Goal: Task Accomplishment & Management: Manage account settings

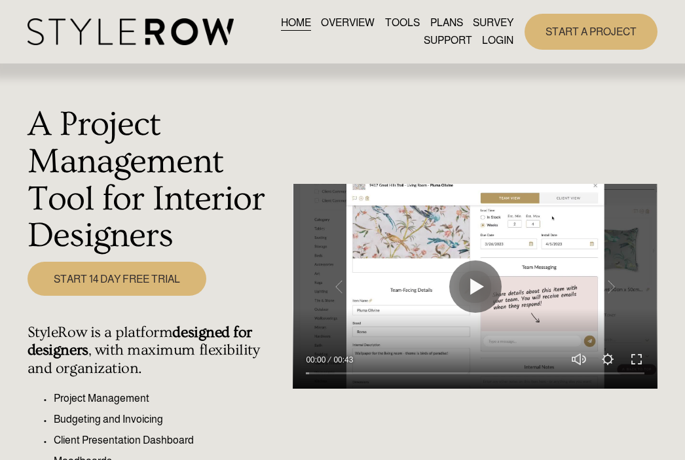
click at [499, 41] on link "LOGIN" at bounding box center [497, 41] width 31 height 18
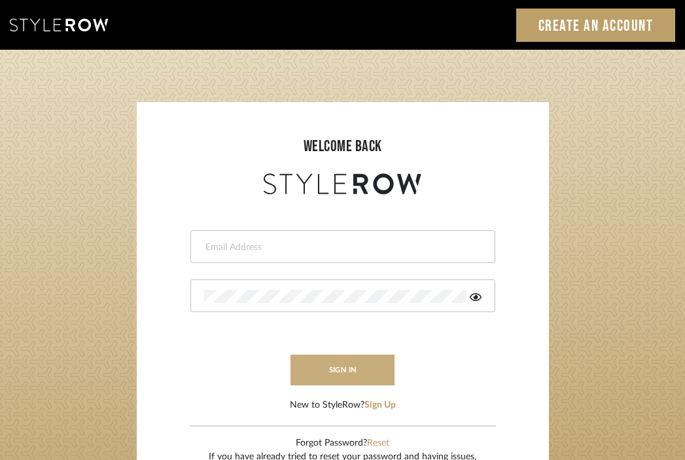
type input "[EMAIL_ADDRESS][DOMAIN_NAME]"
click at [329, 368] on button "sign in" at bounding box center [343, 370] width 105 height 31
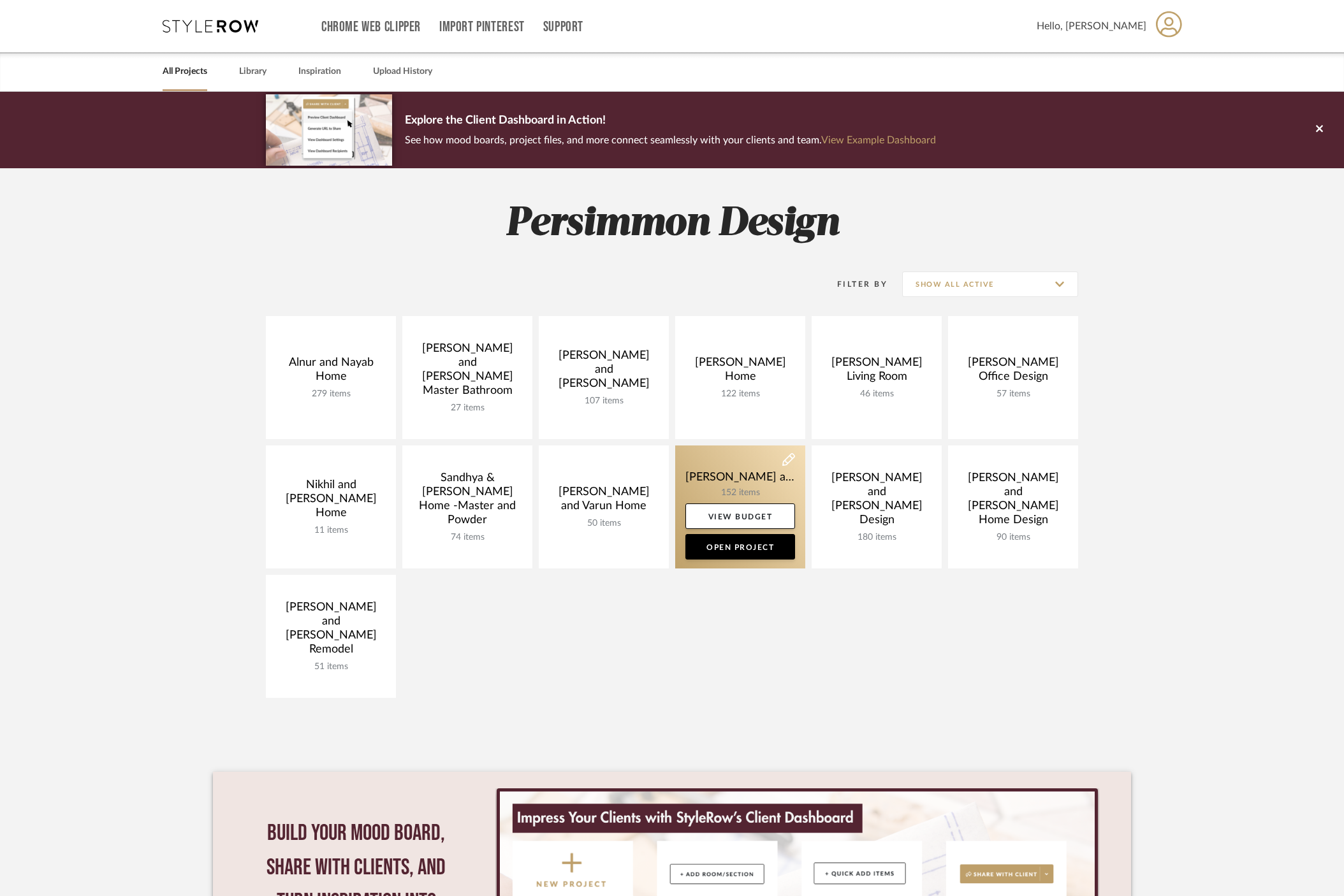
click at [732, 476] on link at bounding box center [740, 506] width 131 height 123
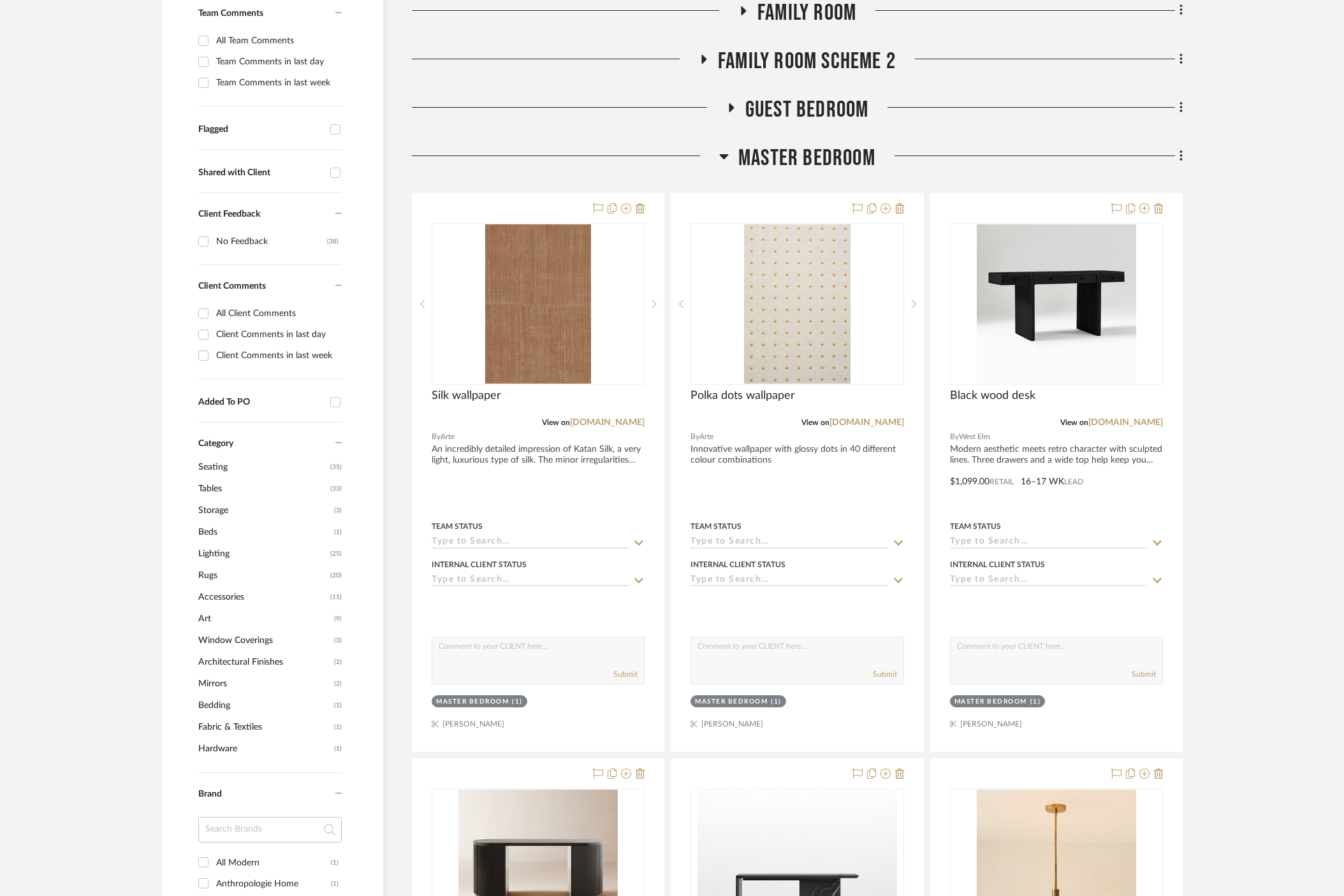
scroll to position [384, 0]
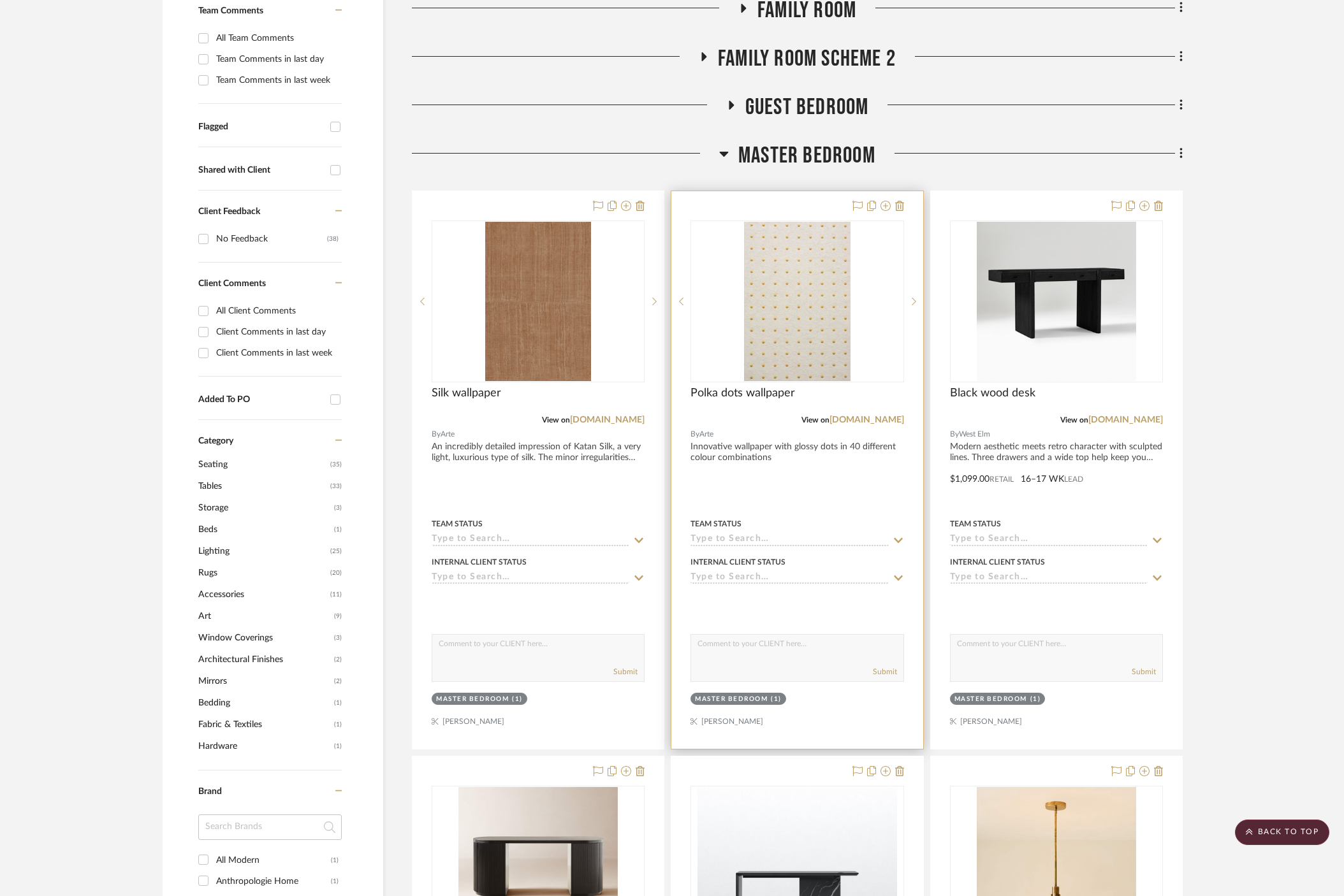
click at [756, 420] on div at bounding box center [797, 469] width 251 height 558
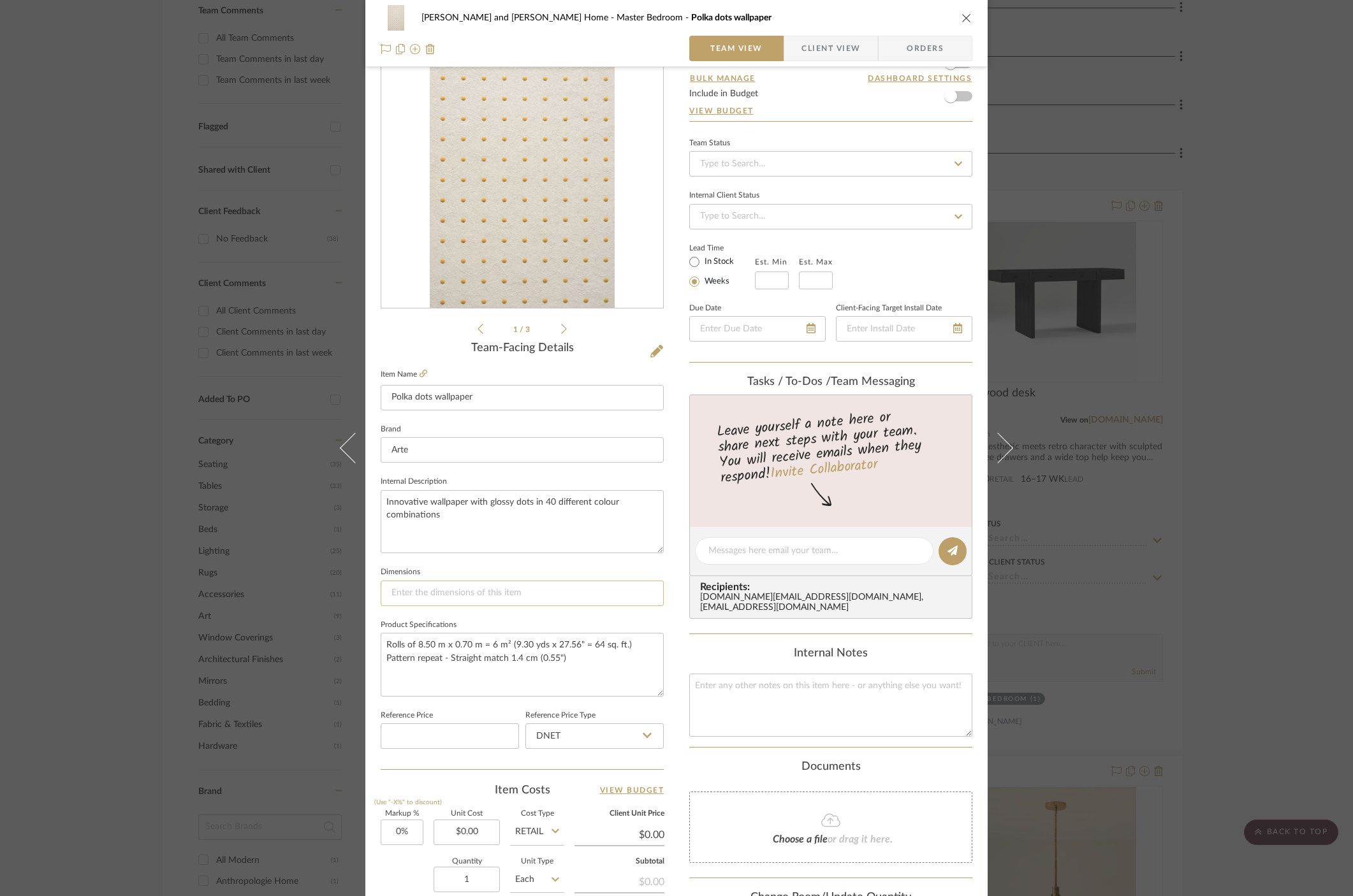
scroll to position [290, 0]
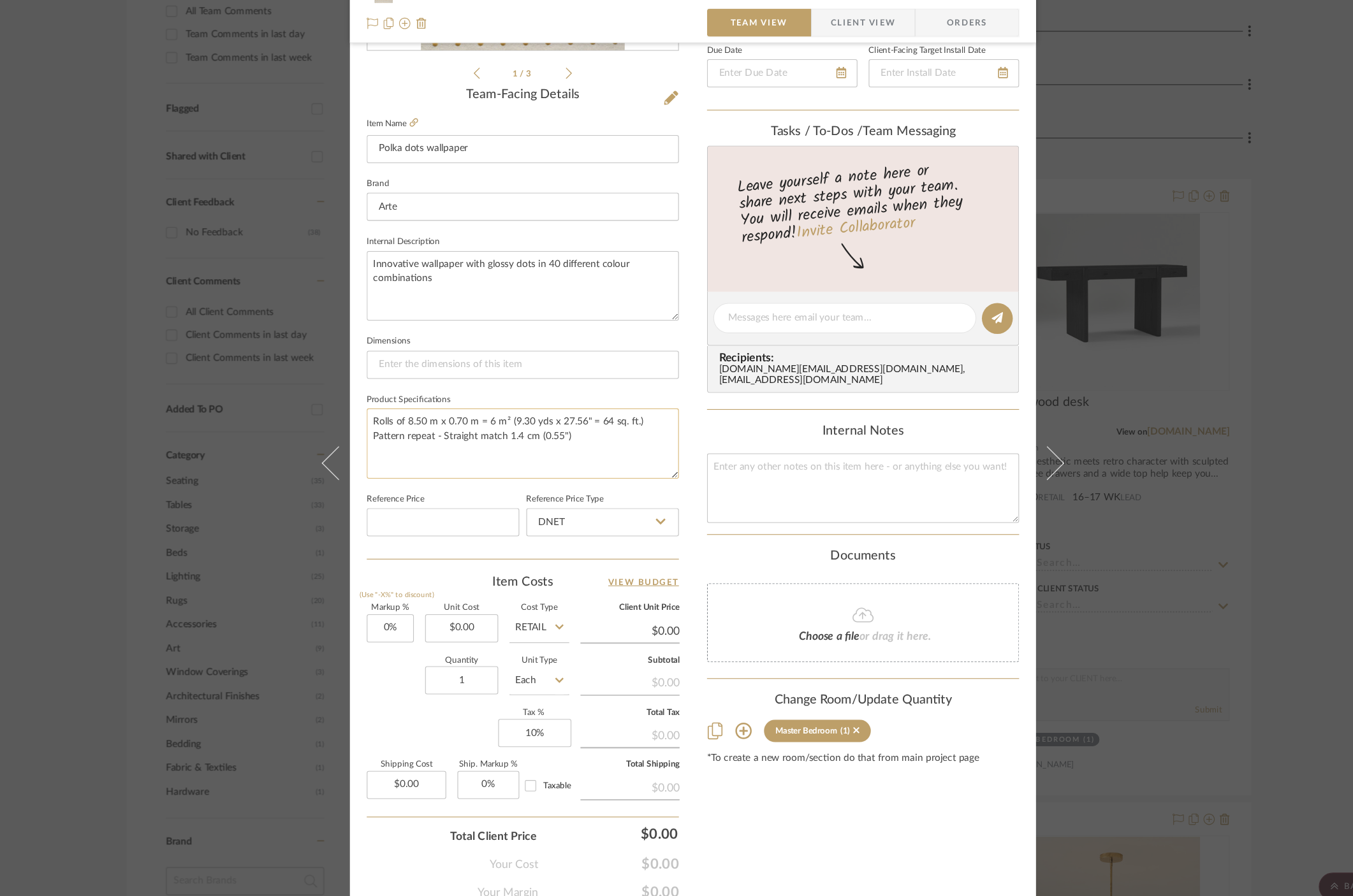
click at [575, 424] on textarea "Rolls of 8.50 m x 0.70 m = 6 m² (9.30 yds x 27.56" = 64 sq. ft.) Pattern repeat…" at bounding box center [522, 429] width 283 height 63
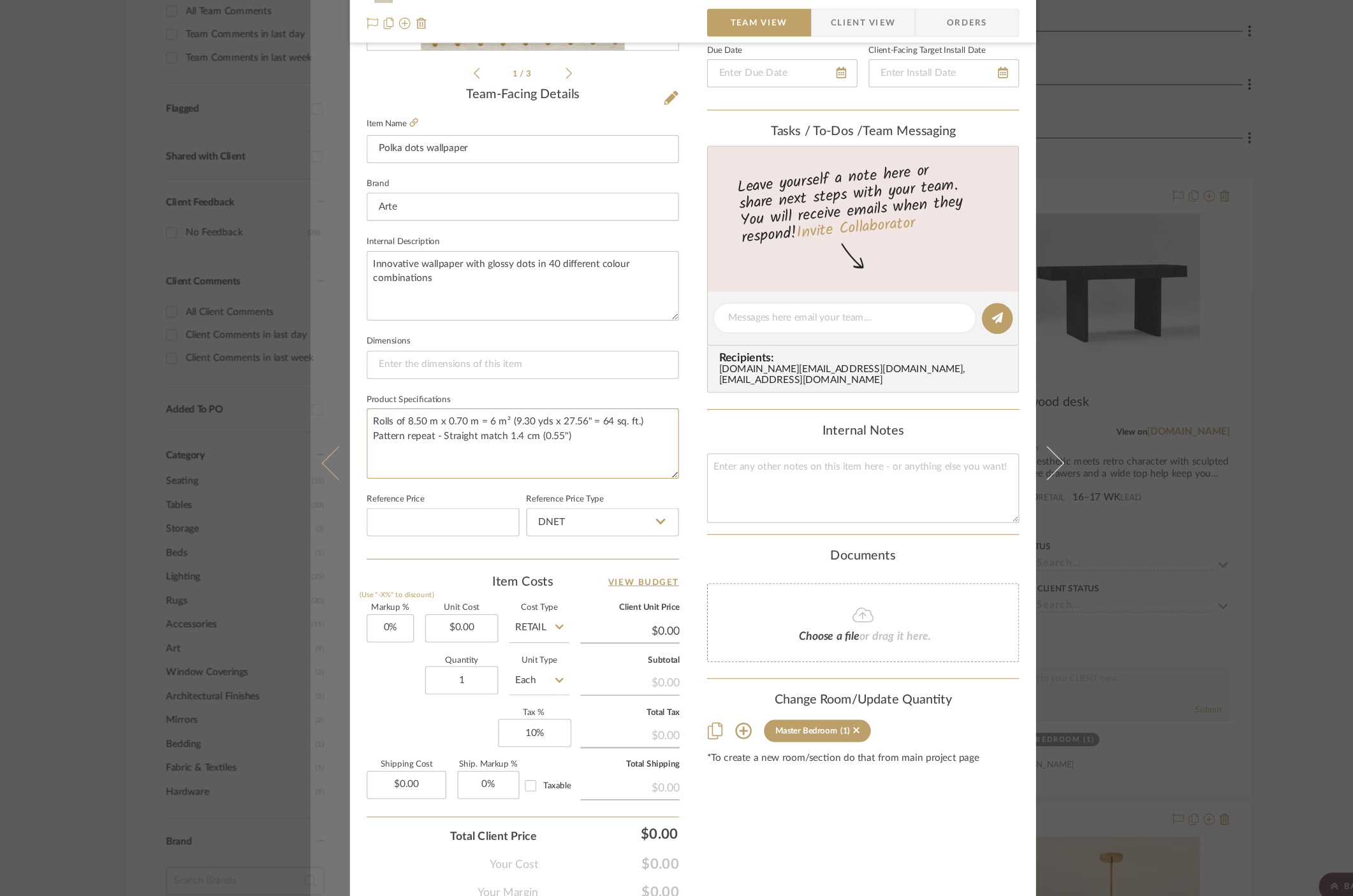
drag, startPoint x: 586, startPoint y: 430, endPoint x: 339, endPoint y: 387, distance: 250.7
click at [339, 387] on mat-dialog-content "[PERSON_NAME] and [PERSON_NAME] Home Master Bedroom Polka dots wallpaper Team V…" at bounding box center [676, 307] width 694 height 1177
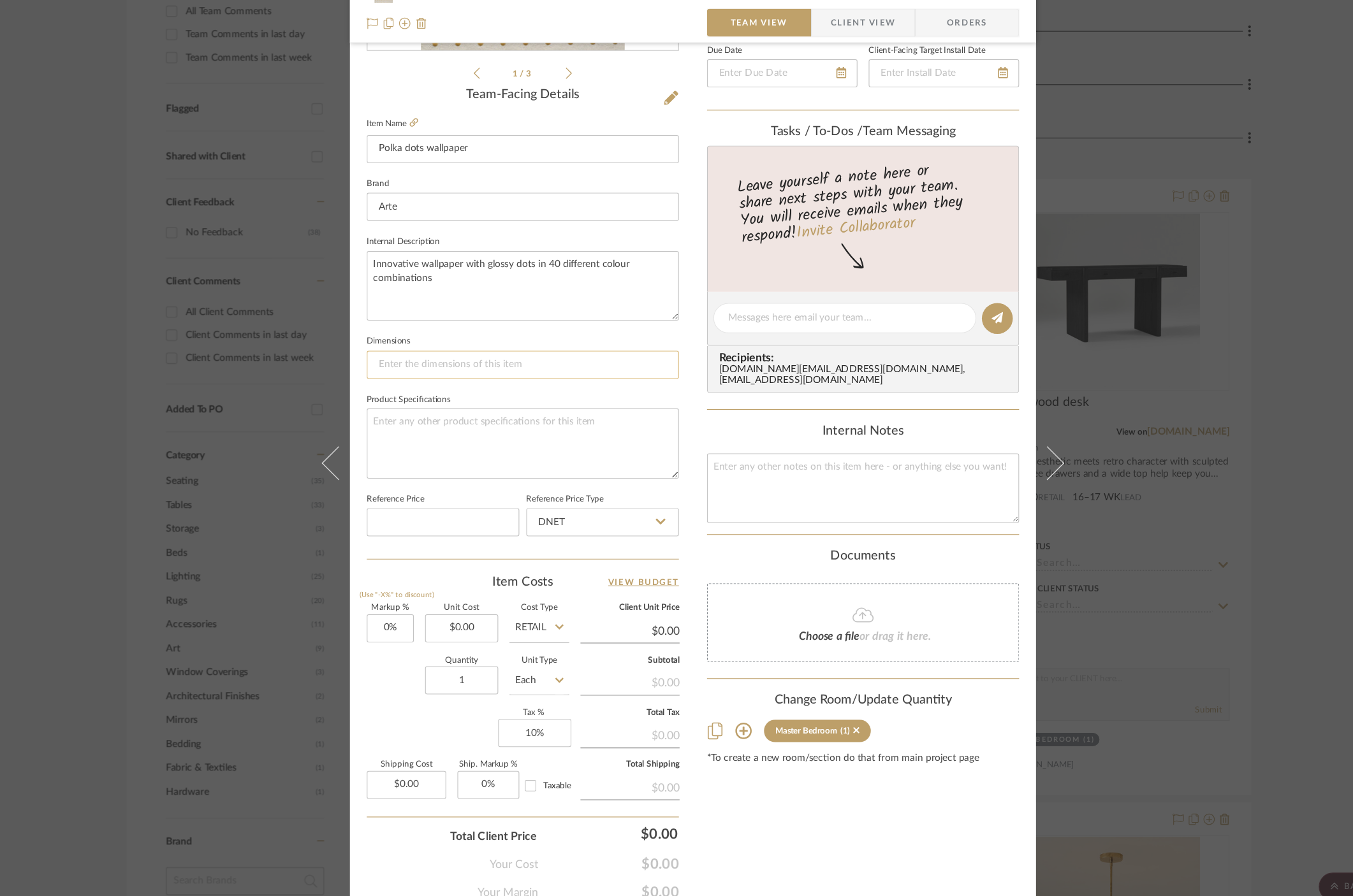
click at [445, 362] on input at bounding box center [522, 358] width 283 height 25
paste input "Rolls of 8.50 m x 0.70 m = 6 m² (9.30 yds x 27.56" = 64 sq. ft.) Pattern repeat…"
type input "Rolls of 8.50 m x 0.70 m = 6 m² (9.30 yds x 27.56" = 64 sq. ft.) Pattern repeat…"
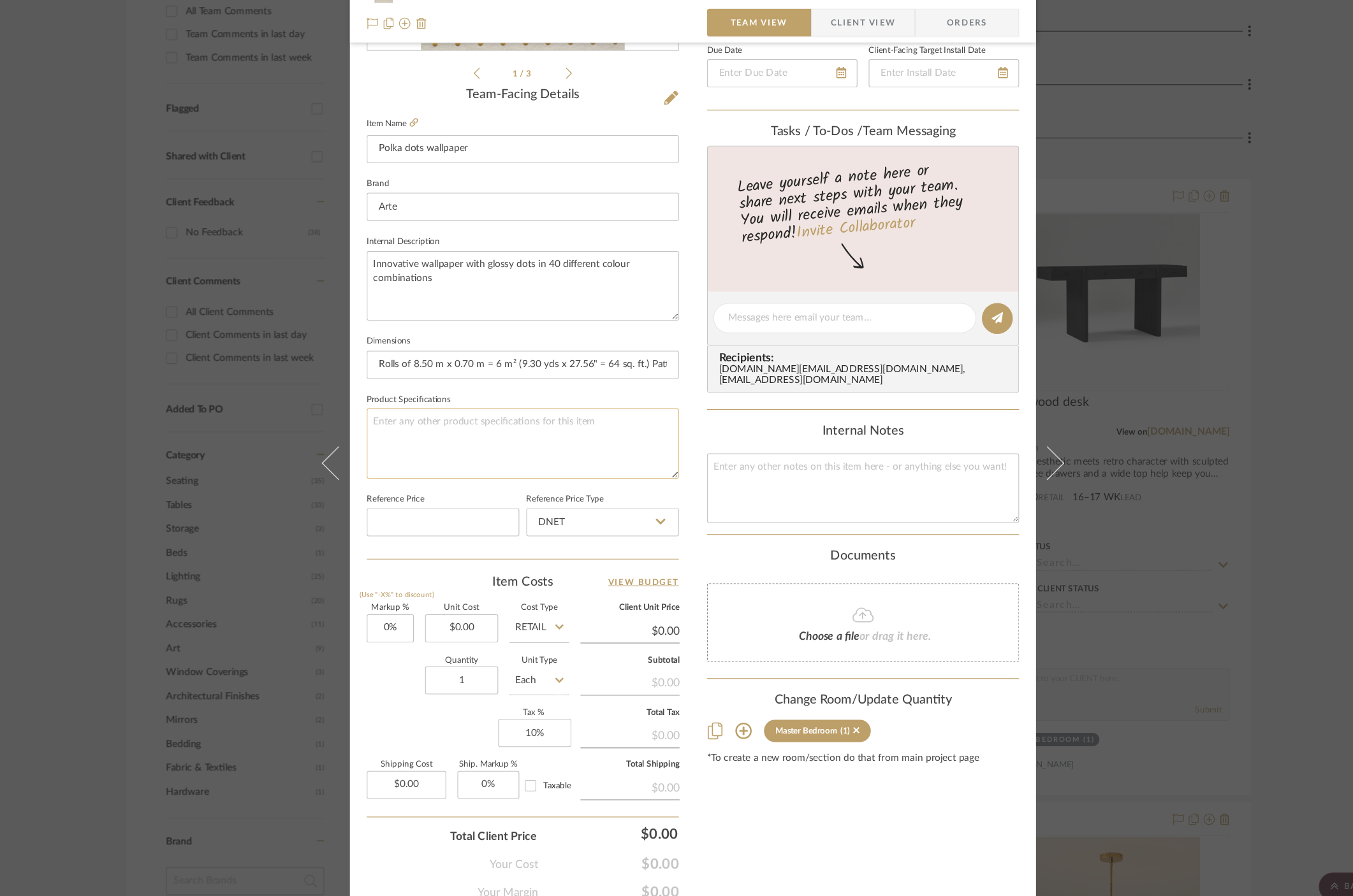
click at [488, 427] on textarea at bounding box center [522, 429] width 283 height 63
paste textarea "Ivory White – 31003"
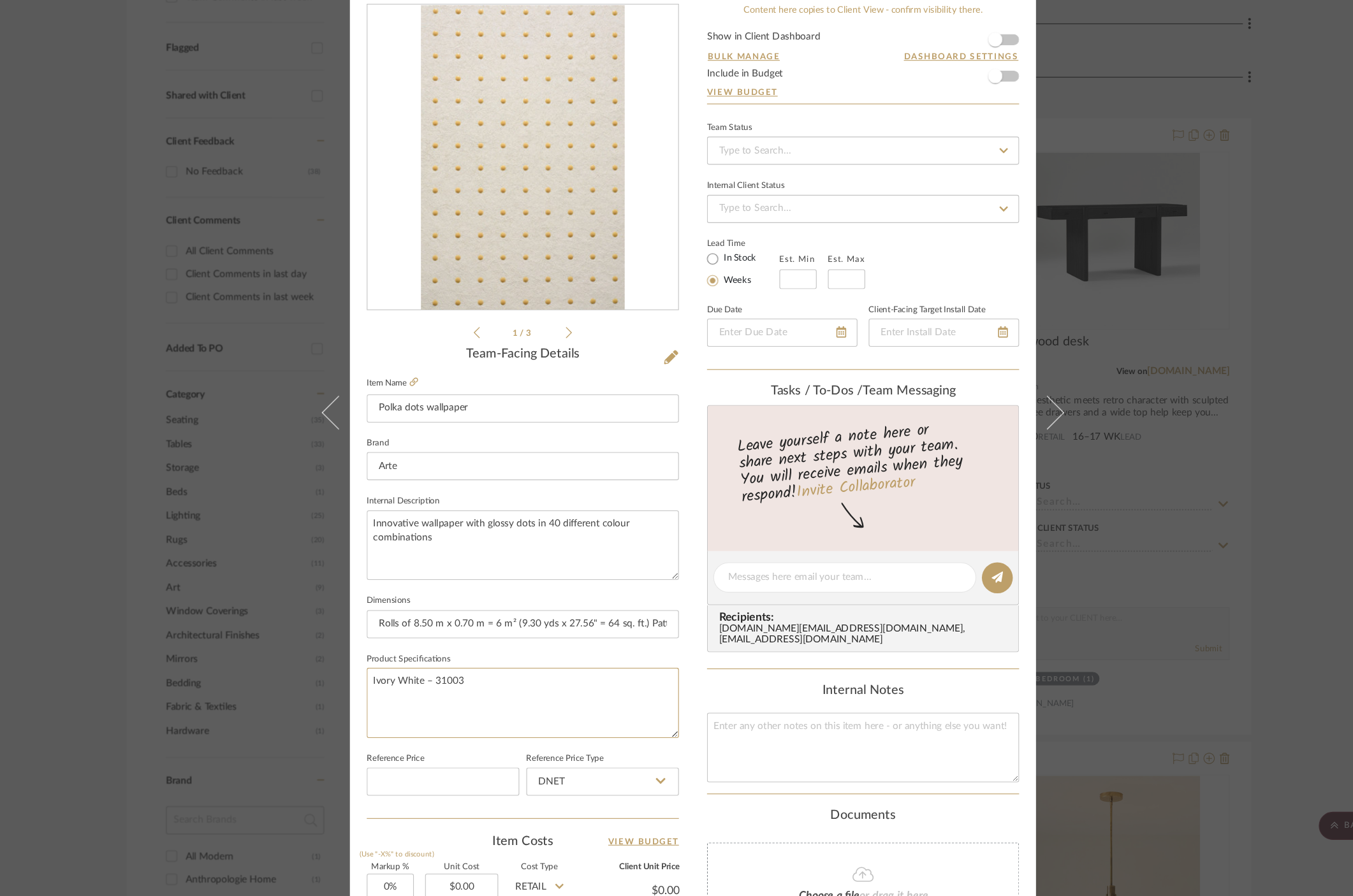
type textarea "Ivory White – 31003"
click at [1118, 274] on div "[PERSON_NAME] and [PERSON_NAME] Home Master Bedroom Polka dots wallpaper Team V…" at bounding box center [676, 448] width 1353 height 896
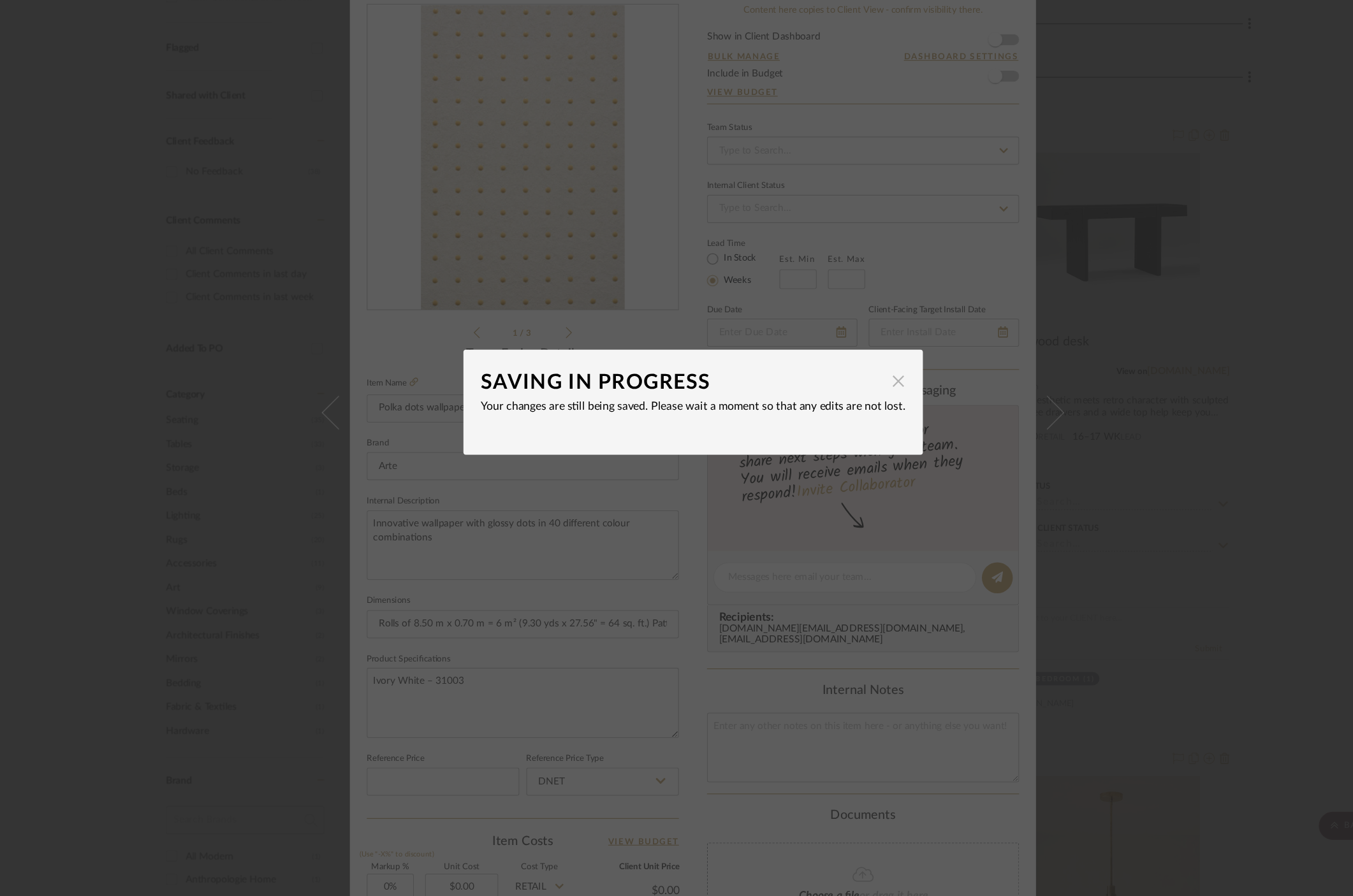
click at [857, 426] on span "button" at bounding box center [862, 429] width 25 height 25
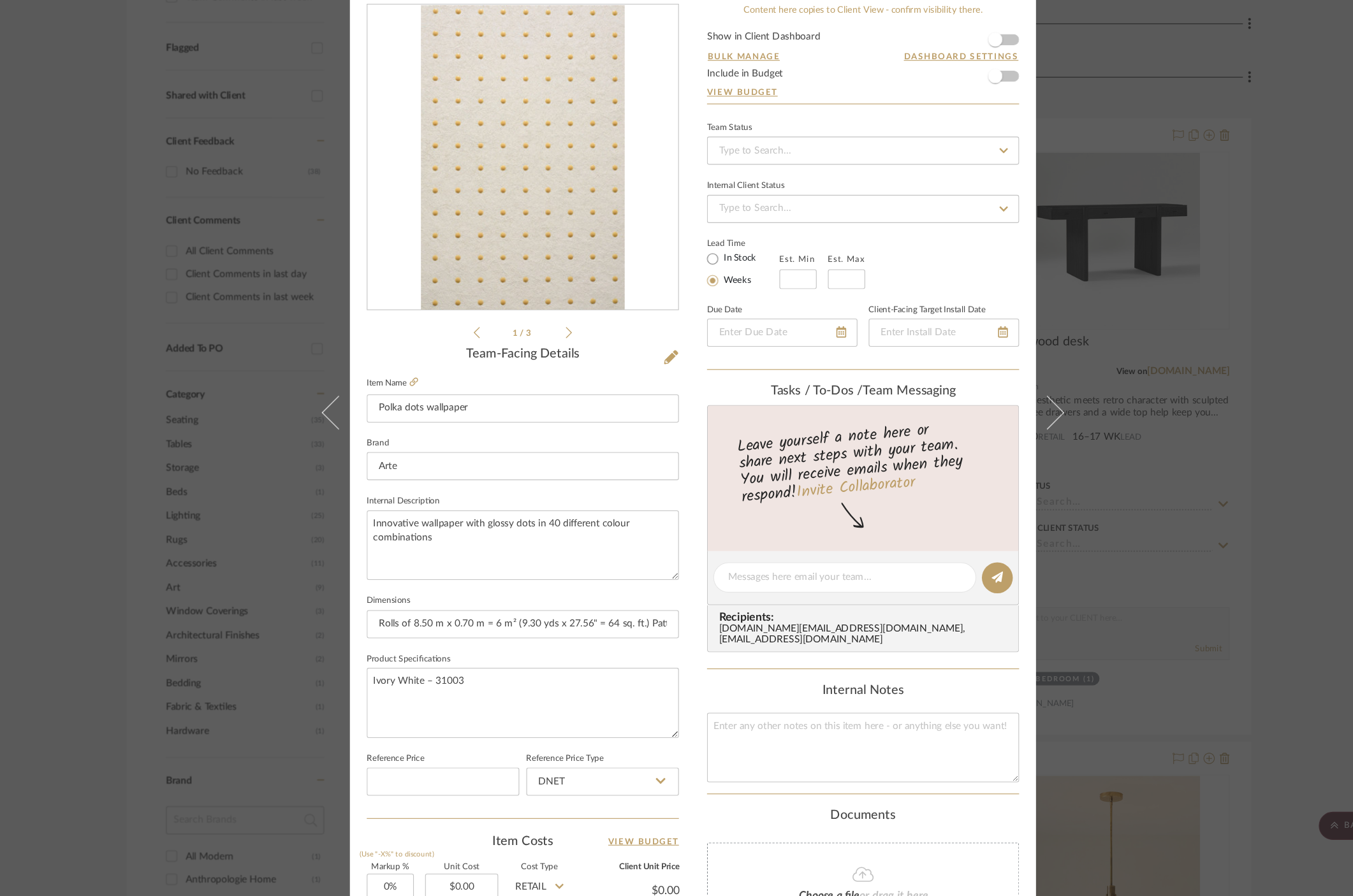
click at [1196, 143] on div "[PERSON_NAME] and [PERSON_NAME] Home Master Bedroom Polka dots wallpaper Team V…" at bounding box center [676, 448] width 1353 height 896
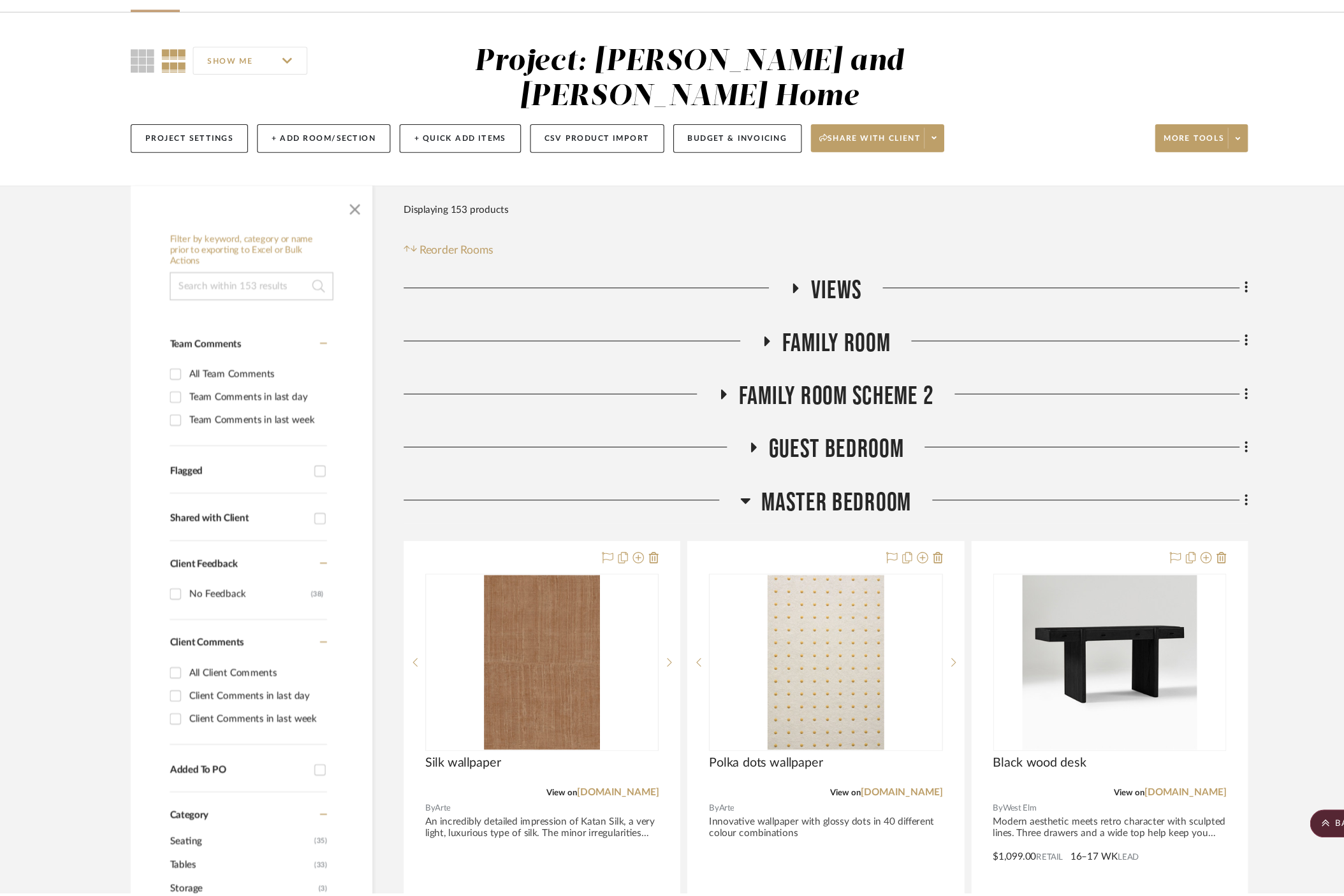
scroll to position [384, 0]
